Goal: Transaction & Acquisition: Purchase product/service

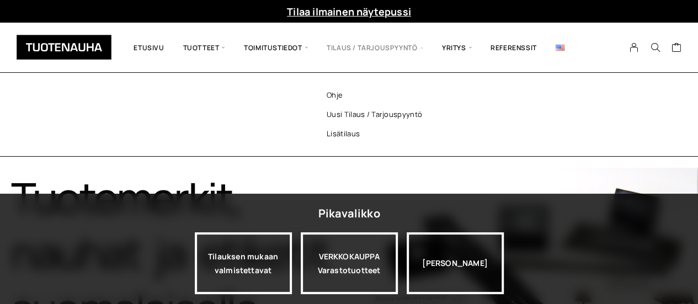
click at [400, 46] on span "Tilaus / Tarjouspyyntö" at bounding box center [374, 47] width 115 height 33
click at [364, 115] on link "Uusi tilaus / tarjouspyyntö" at bounding box center [389, 114] width 160 height 19
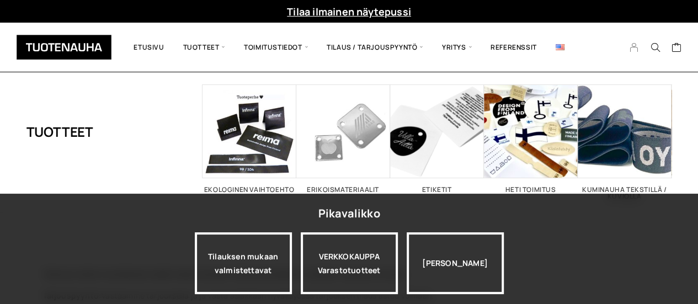
click at [635, 46] on icon "My Account" at bounding box center [634, 47] width 10 height 10
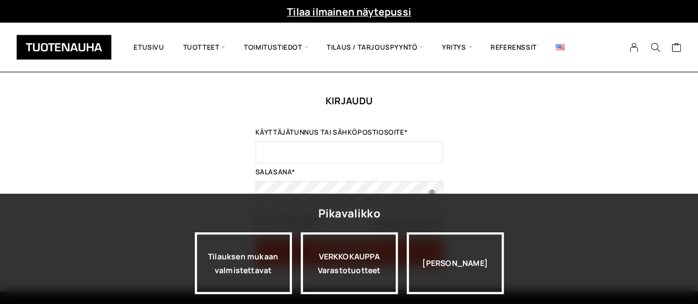
click at [560, 47] on img at bounding box center [559, 47] width 9 height 6
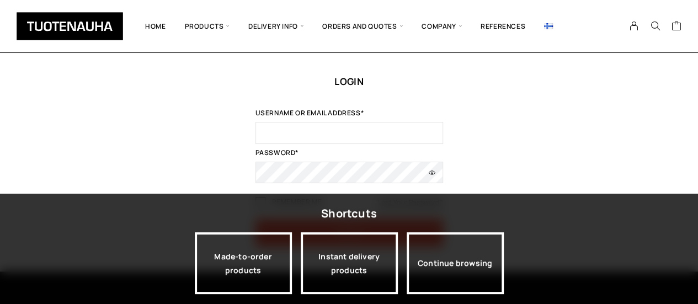
click at [547, 28] on img at bounding box center [548, 26] width 9 height 6
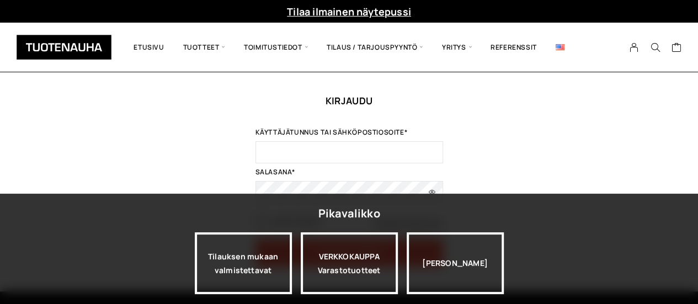
scroll to position [179, 0]
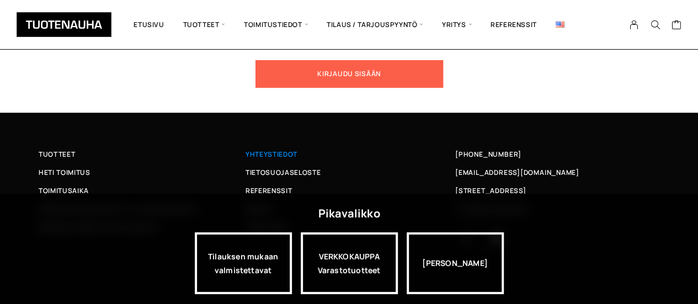
click at [289, 149] on span "Yhteystiedot" at bounding box center [271, 154] width 52 height 12
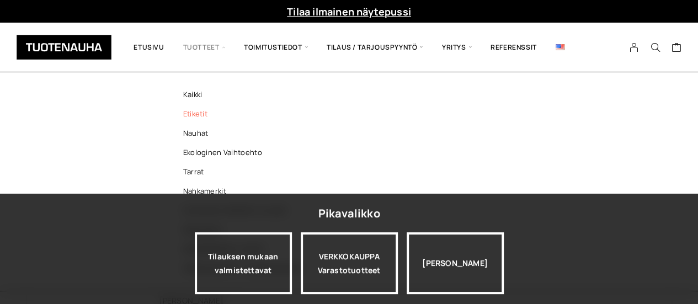
click at [193, 114] on link "Etiketit" at bounding box center [245, 113] width 160 height 19
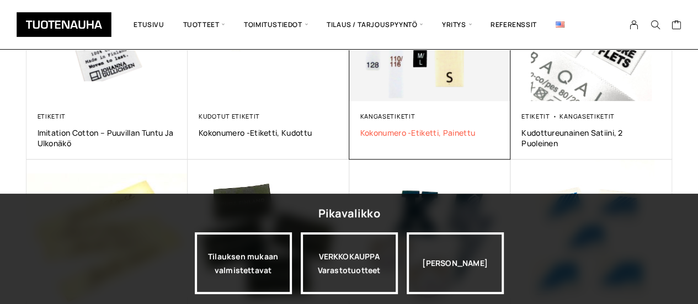
scroll to position [496, 0]
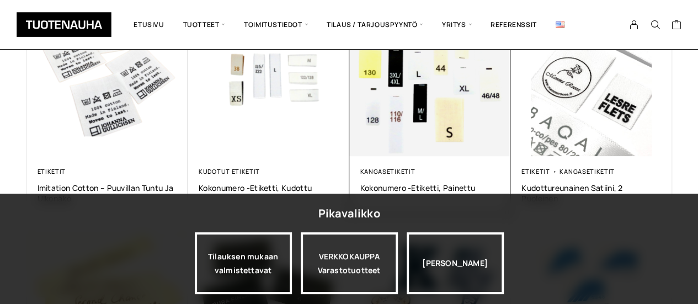
click at [486, 130] on img at bounding box center [430, 76] width 162 height 162
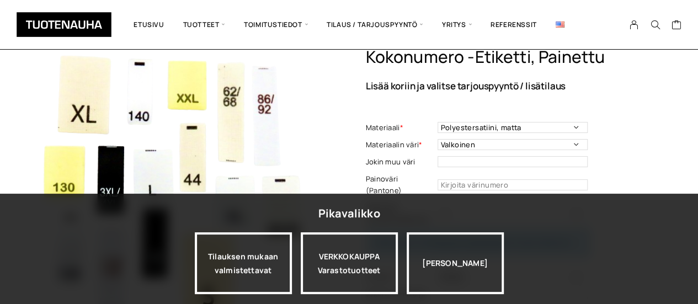
scroll to position [55, 0]
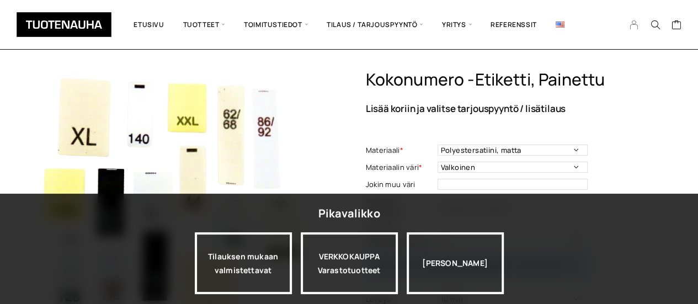
scroll to position [0, 0]
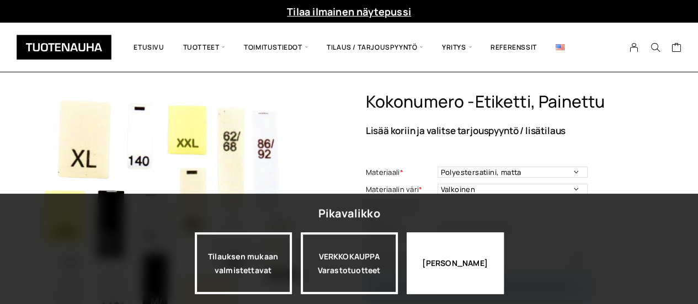
click at [467, 268] on div "Jatka katselua" at bounding box center [455, 263] width 97 height 62
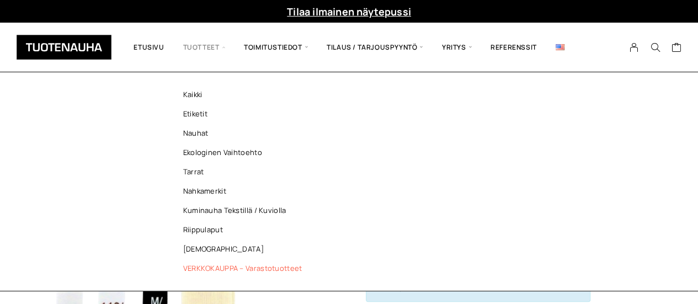
click at [206, 270] on link "VERKKOKAUPPA – Varastotuotteet" at bounding box center [245, 268] width 160 height 19
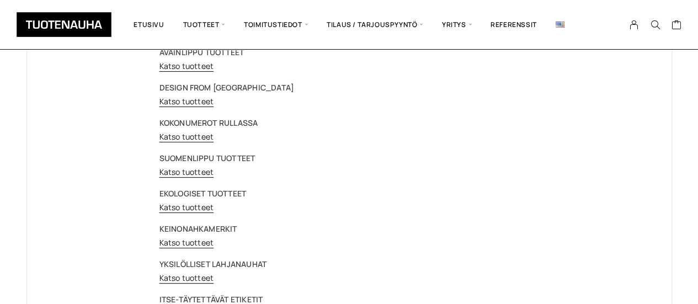
scroll to position [110, 0]
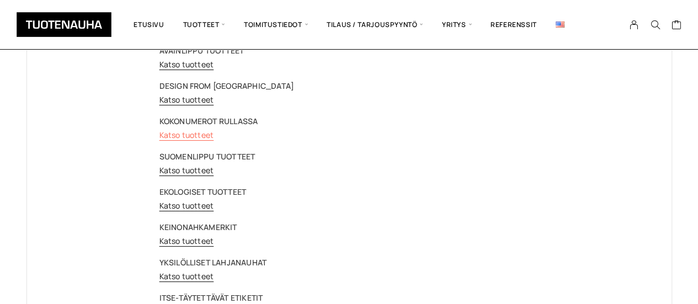
click at [188, 136] on link "Katso tuotteet" at bounding box center [186, 135] width 55 height 10
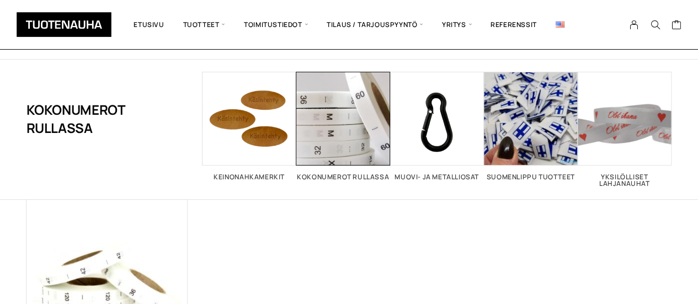
scroll to position [55, 0]
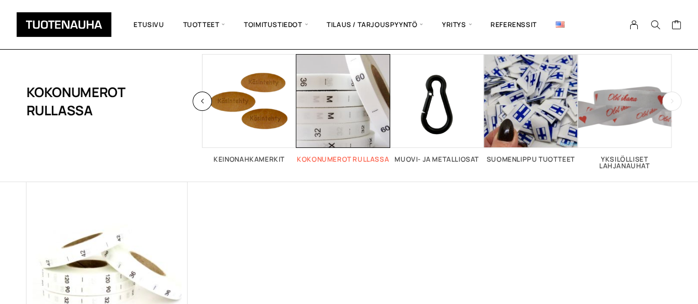
click at [332, 163] on h2 "Kokonumerot rullassa 1" at bounding box center [343, 159] width 94 height 7
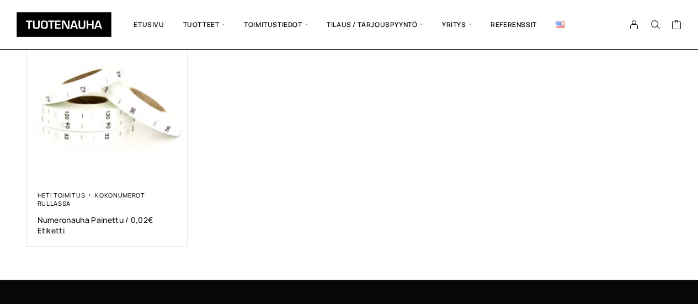
scroll to position [221, 0]
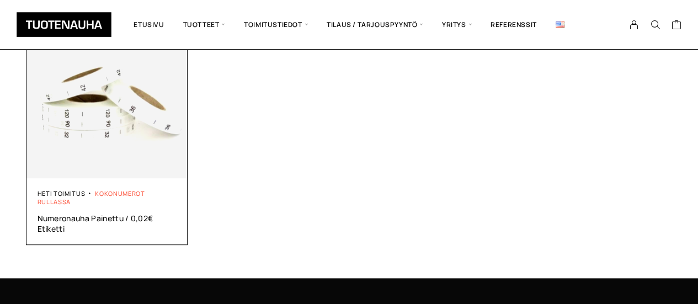
click at [100, 191] on link "Kokonumerot rullassa" at bounding box center [92, 197] width 108 height 17
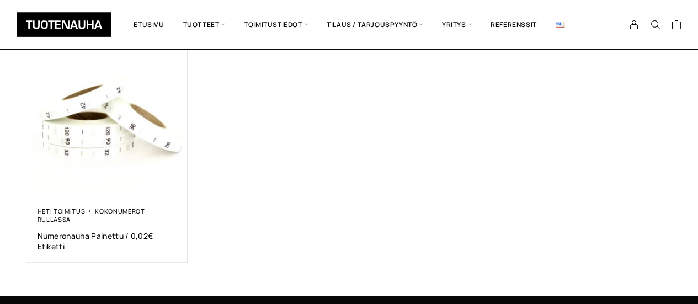
scroll to position [221, 0]
